Goal: Information Seeking & Learning: Learn about a topic

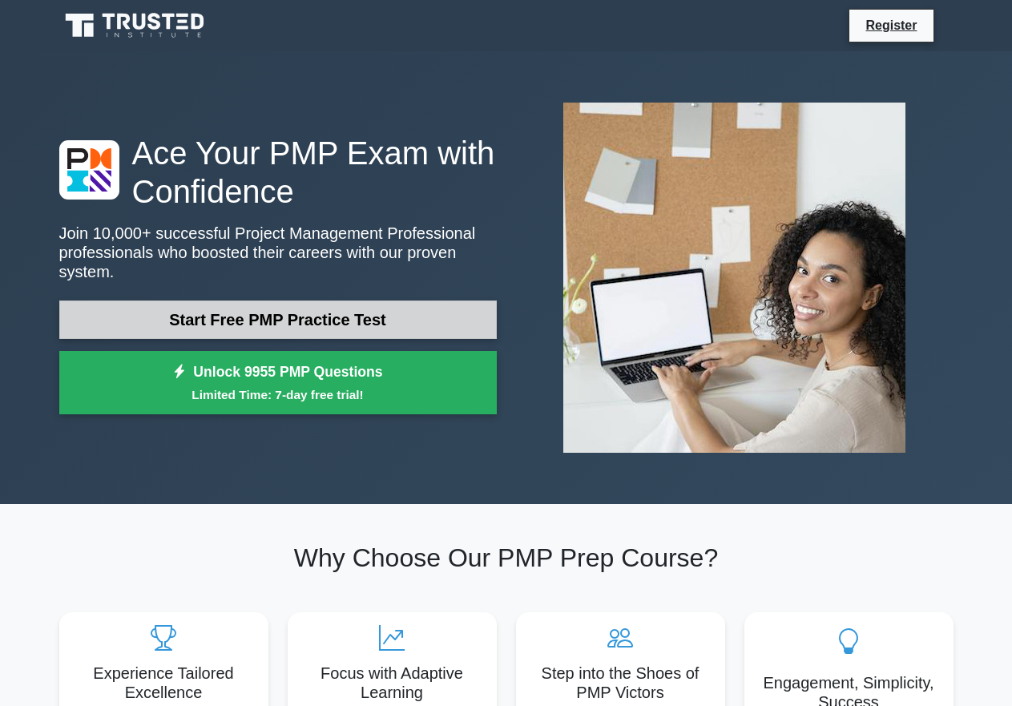
click at [249, 314] on link "Start Free PMP Practice Test" at bounding box center [278, 320] width 438 height 38
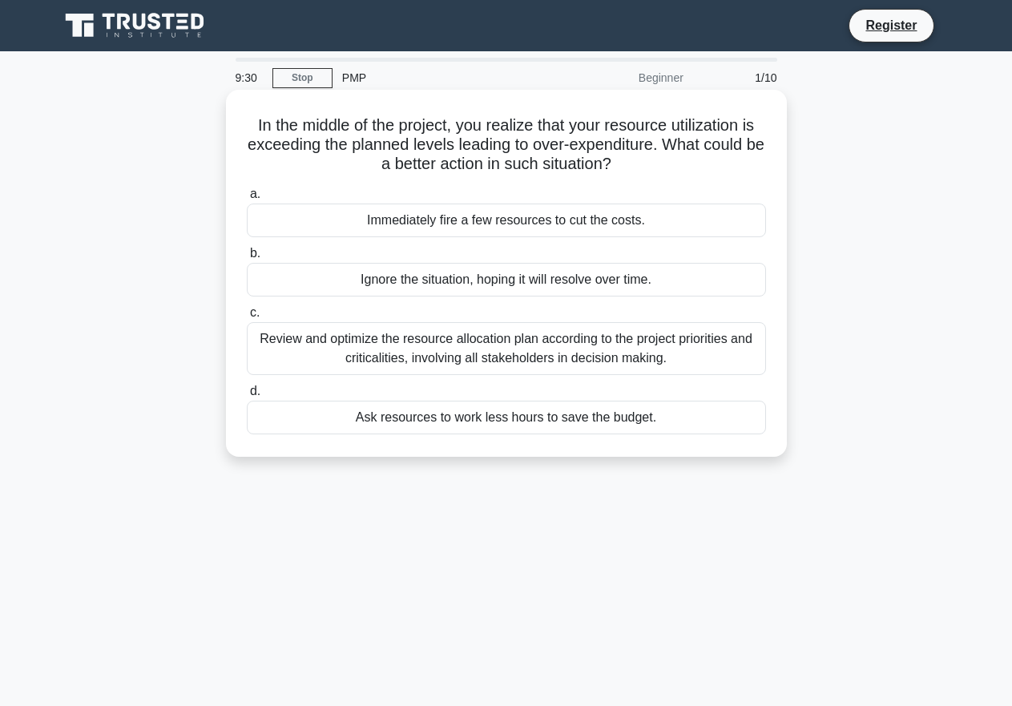
click at [337, 354] on div "Review and optimize the resource allocation plan according to the project prior…" at bounding box center [506, 348] width 519 height 53
click at [247, 318] on input "c. Review and optimize the resource allocation plan according to the project pr…" at bounding box center [247, 313] width 0 height 10
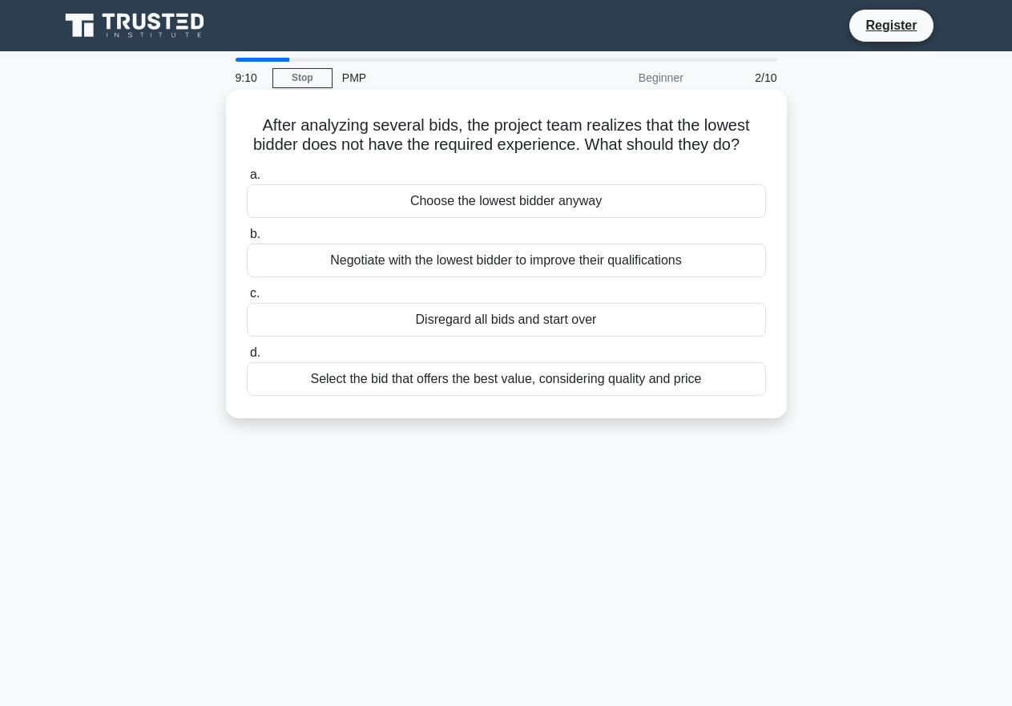
click at [503, 396] on div "Select the bid that offers the best value, considering quality and price" at bounding box center [506, 379] width 519 height 34
click at [247, 358] on input "d. Select the bid that offers the best value, considering quality and price" at bounding box center [247, 353] width 0 height 10
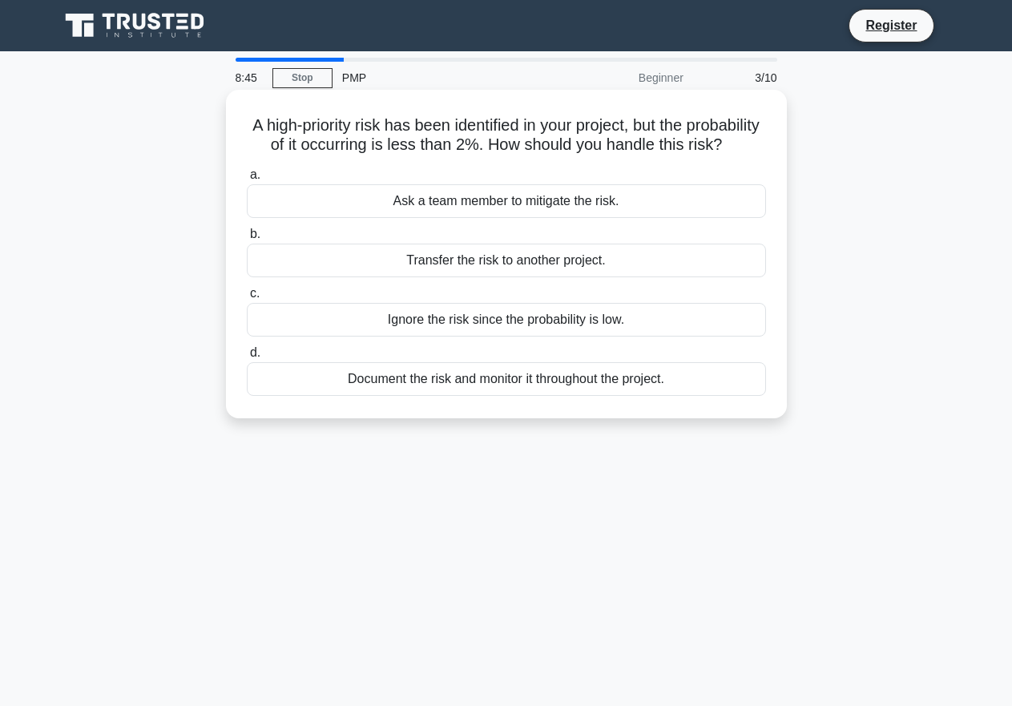
click at [476, 396] on div "Document the risk and monitor it throughout the project." at bounding box center [506, 379] width 519 height 34
click at [247, 358] on input "d. Document the risk and monitor it throughout the project." at bounding box center [247, 353] width 0 height 10
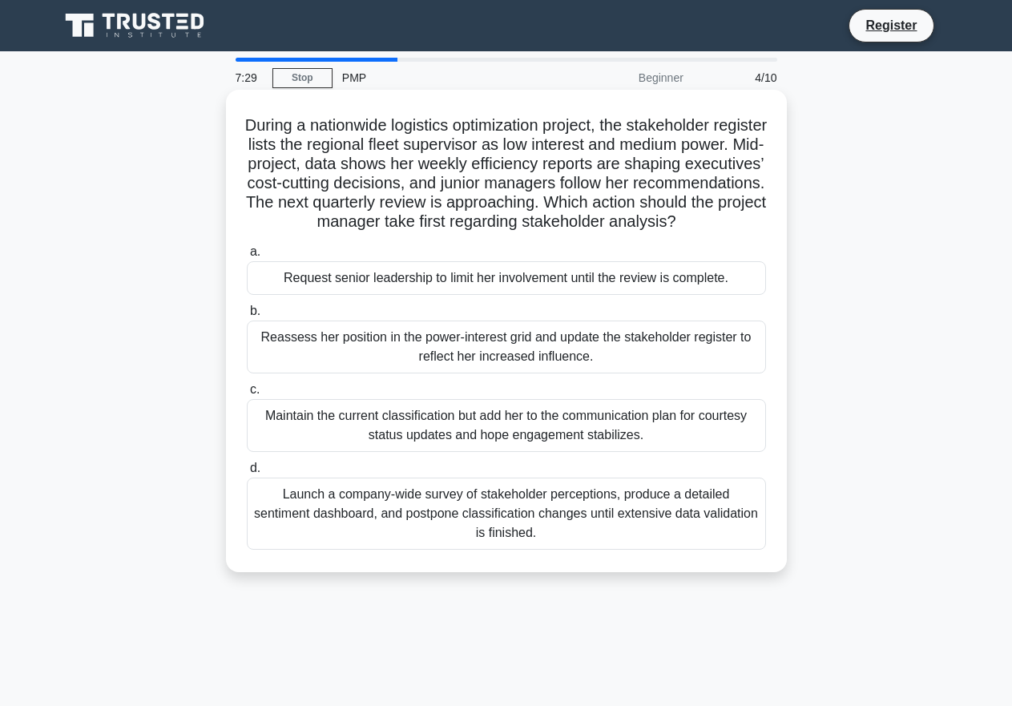
click at [421, 362] on div "Reassess her position in the power-interest grid and update the stakeholder reg…" at bounding box center [506, 347] width 519 height 53
click at [247, 317] on input "b. Reassess her position in the power-interest grid and update the stakeholder …" at bounding box center [247, 311] width 0 height 10
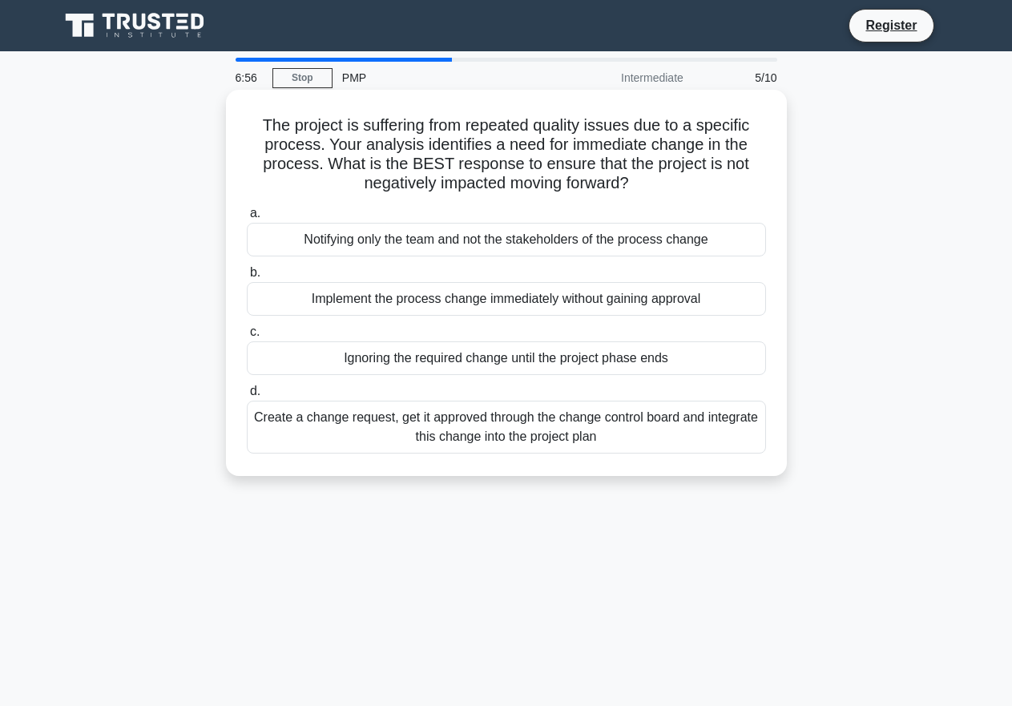
click at [479, 440] on div "Create a change request, get it approved through the change control board and i…" at bounding box center [506, 427] width 519 height 53
click at [247, 397] on input "d. Create a change request, get it approved through the change control board an…" at bounding box center [247, 391] width 0 height 10
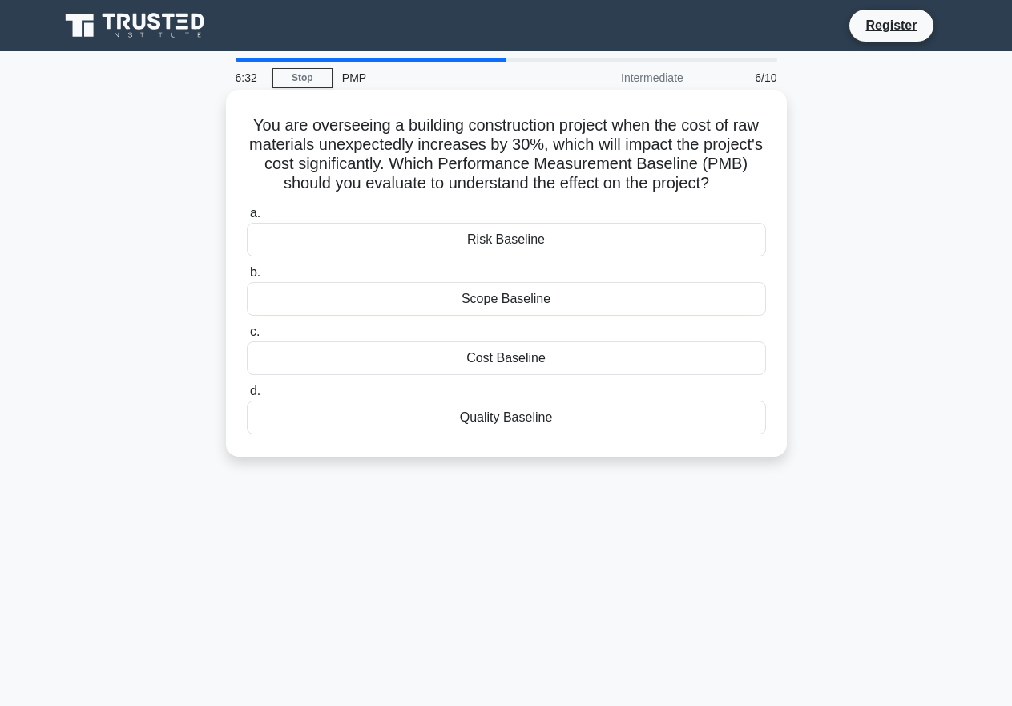
click at [429, 368] on div "Cost Baseline" at bounding box center [506, 358] width 519 height 34
click at [247, 337] on input "c. Cost Baseline" at bounding box center [247, 332] width 0 height 10
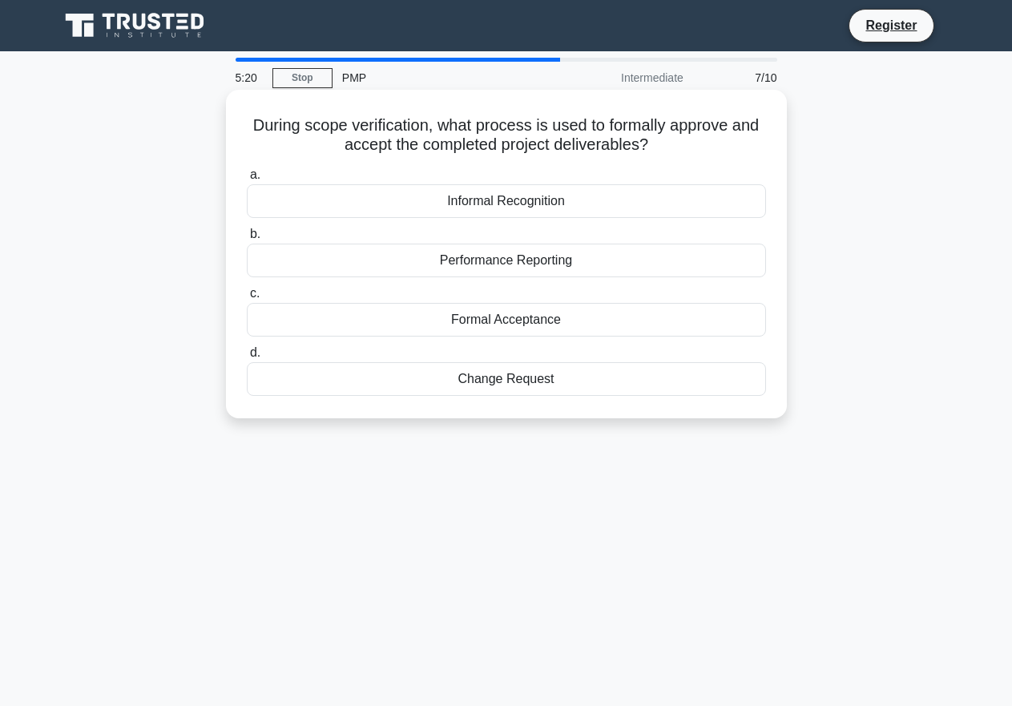
click at [483, 266] on div "Performance Reporting" at bounding box center [506, 261] width 519 height 34
click at [247, 240] on input "b. Performance Reporting" at bounding box center [247, 234] width 0 height 10
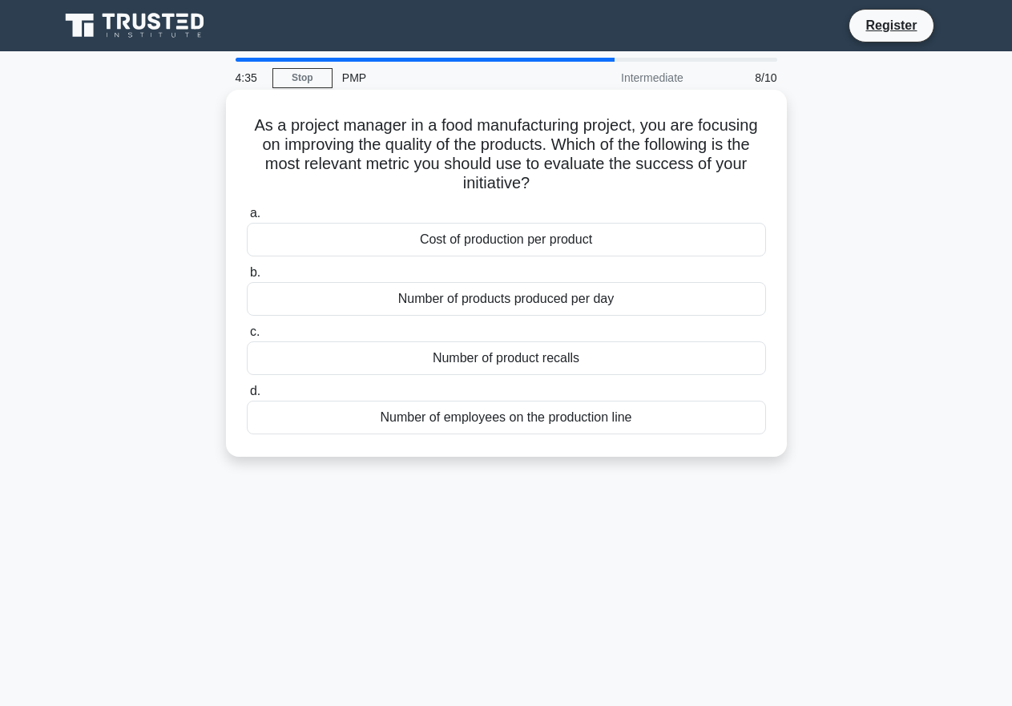
click at [434, 305] on div "Number of products produced per day" at bounding box center [506, 299] width 519 height 34
click at [247, 278] on input "b. Number of products produced per day" at bounding box center [247, 273] width 0 height 10
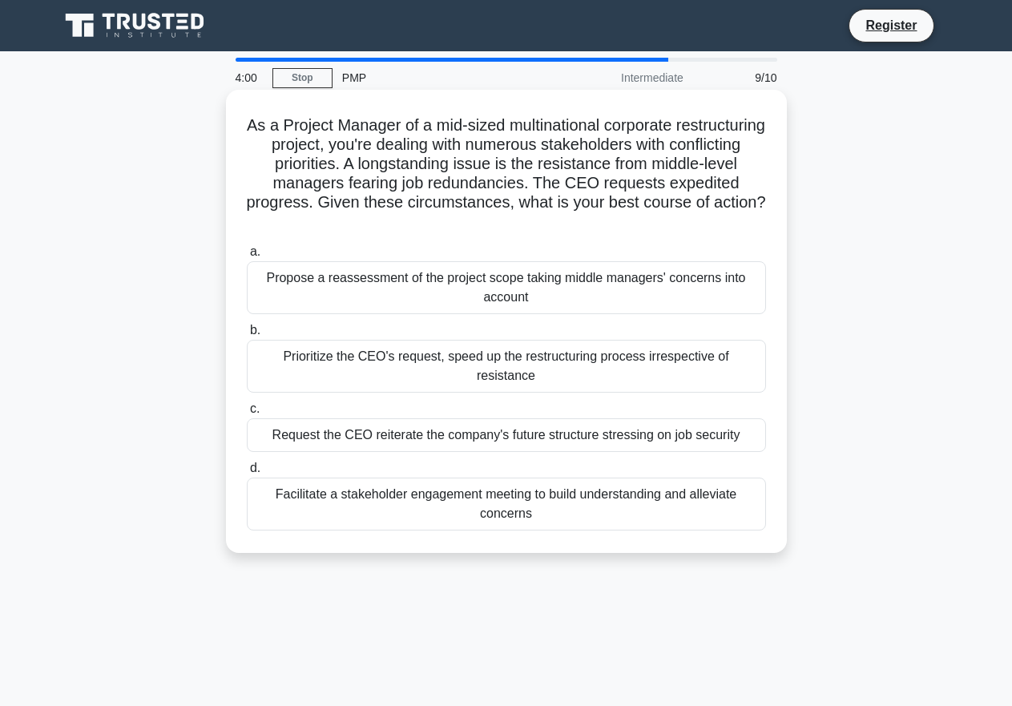
click at [331, 279] on div "Propose a reassessment of the project scope taking middle managers' concerns in…" at bounding box center [506, 287] width 519 height 53
click at [247, 257] on input "a. Propose a reassessment of the project scope taking middle managers' concerns…" at bounding box center [247, 252] width 0 height 10
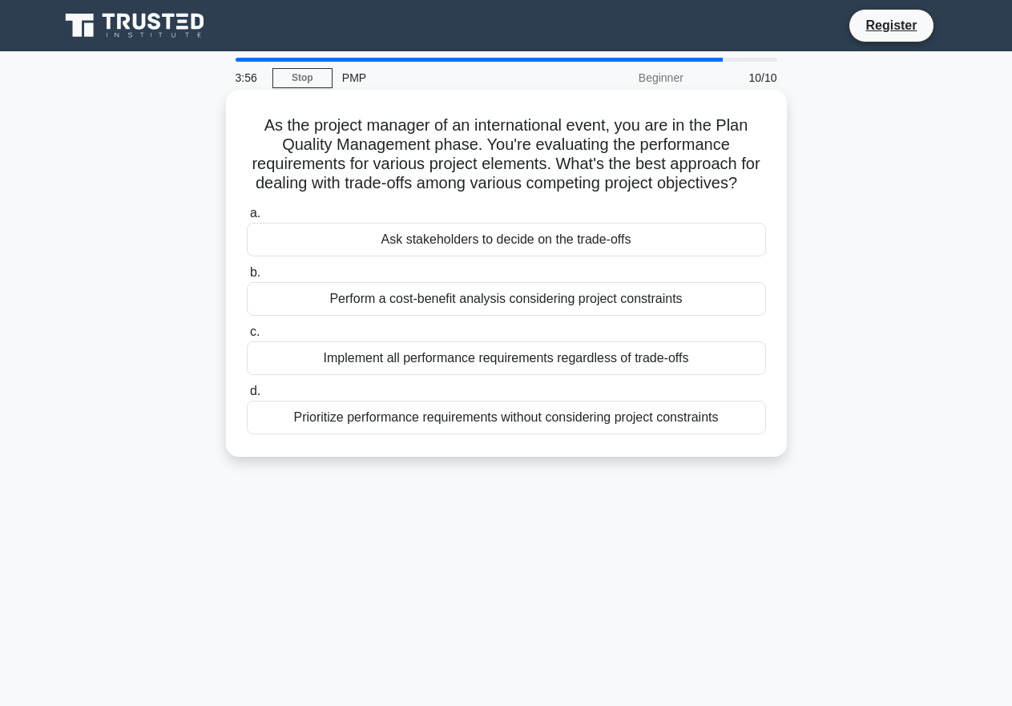
click at [430, 257] on div "Ask stakeholders to decide on the trade-offs" at bounding box center [506, 240] width 519 height 34
click at [247, 219] on input "a. Ask stakeholders to decide on the trade-offs" at bounding box center [247, 213] width 0 height 10
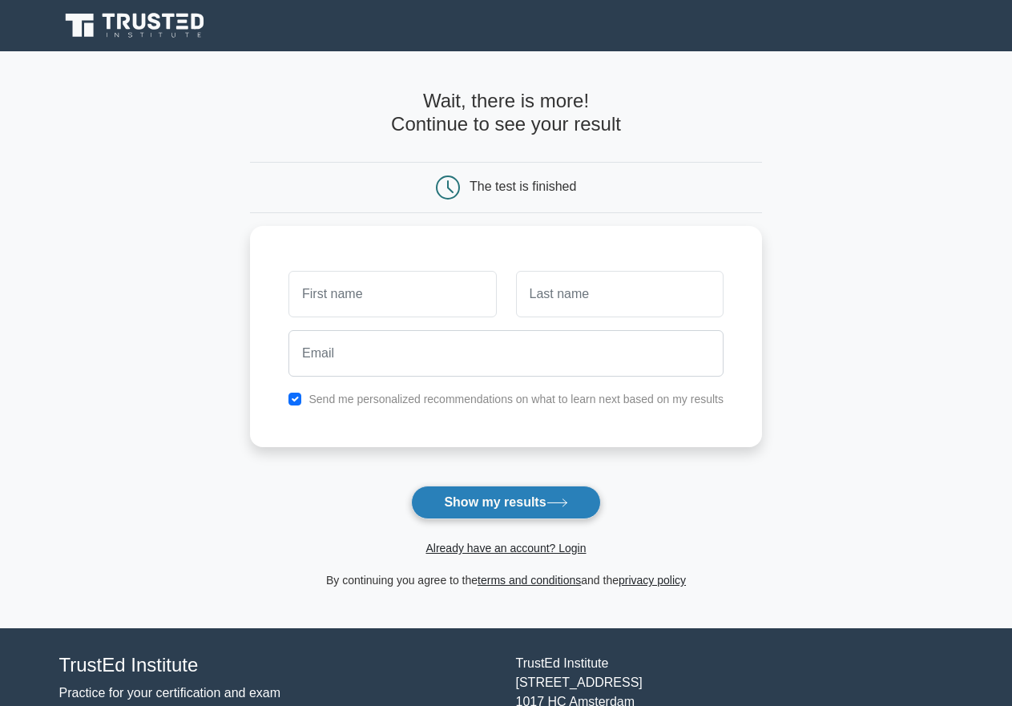
click at [548, 517] on button "Show my results" at bounding box center [505, 503] width 189 height 34
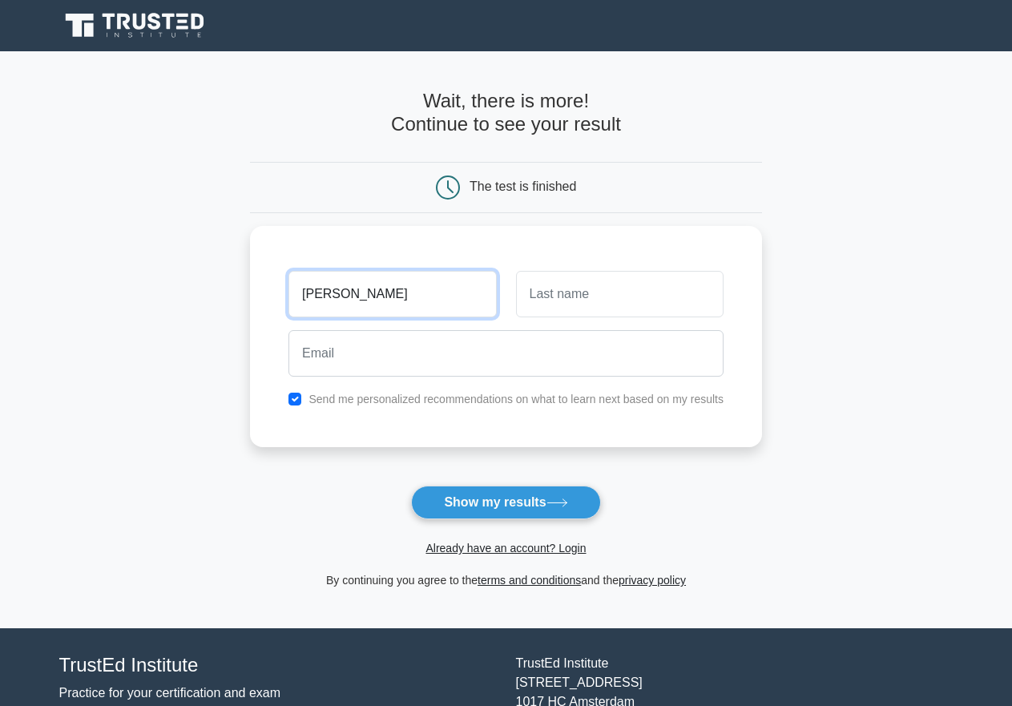
type input "PAUL"
click at [411, 486] on button "Show my results" at bounding box center [505, 503] width 189 height 34
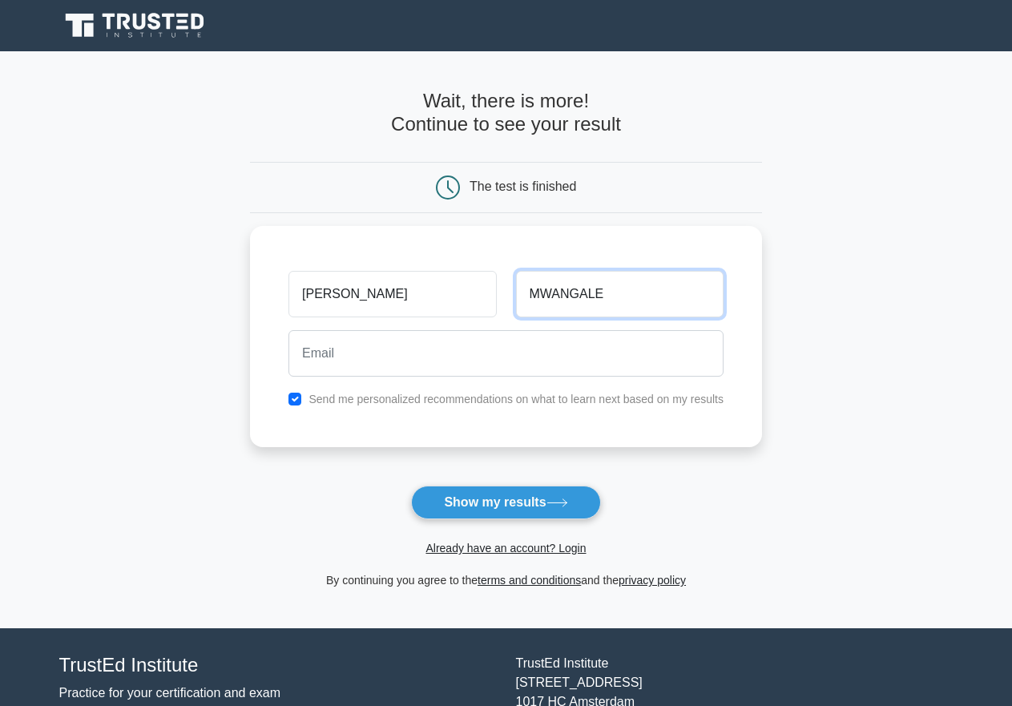
type input "MWANGALE"
click at [411, 486] on button "Show my results" at bounding box center [505, 503] width 189 height 34
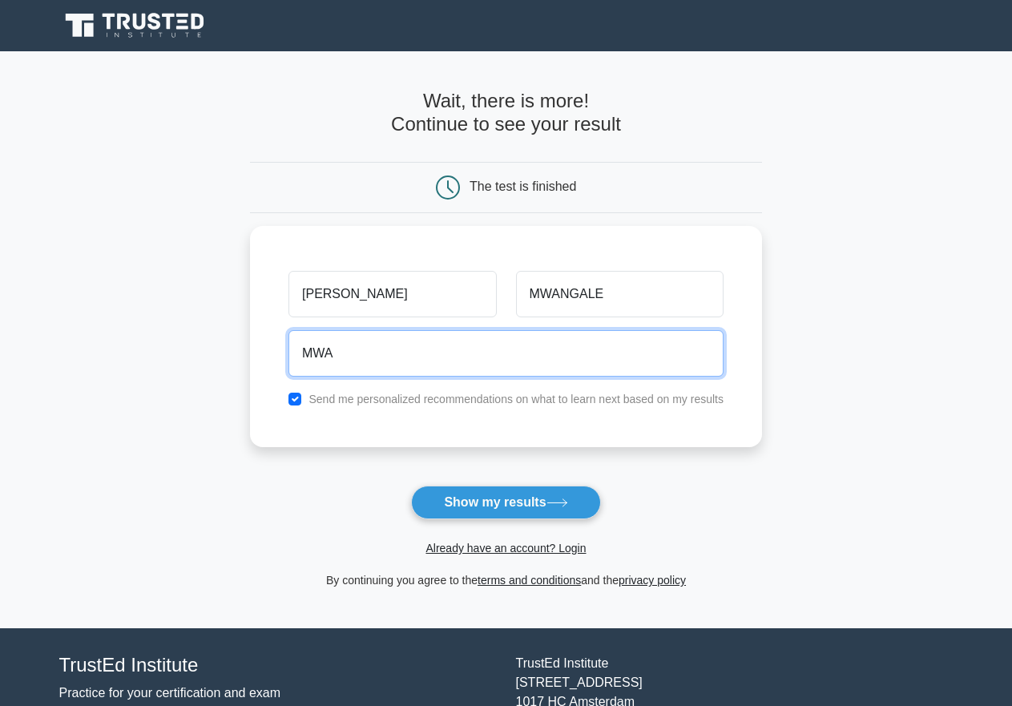
type input "mwangalepaul21@gmail.com"
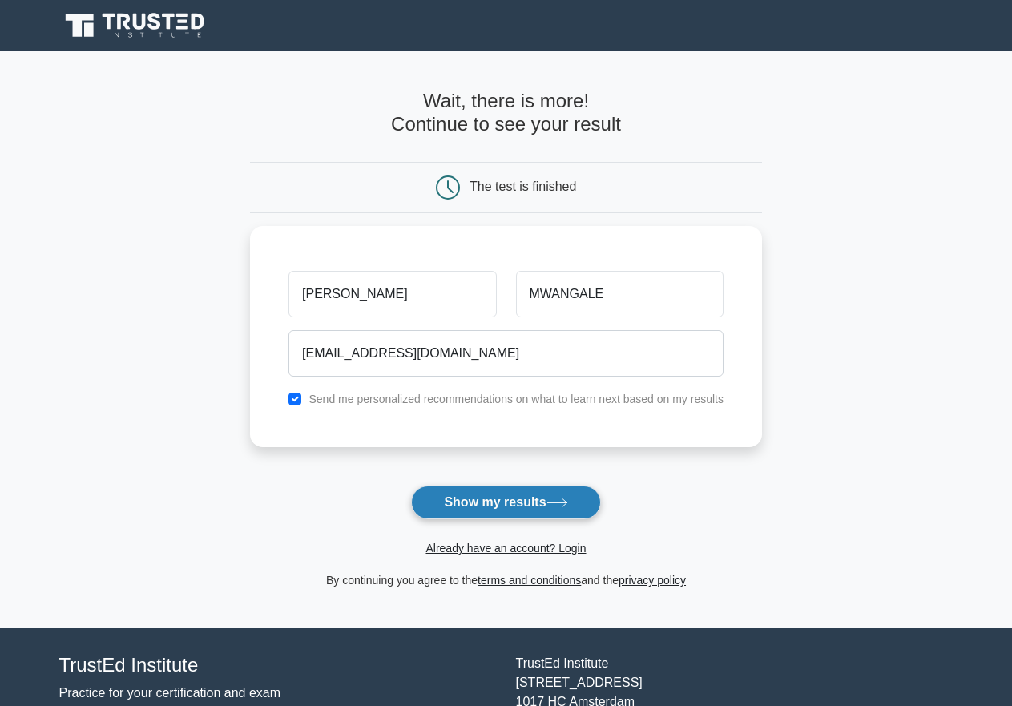
click at [490, 505] on button "Show my results" at bounding box center [505, 503] width 189 height 34
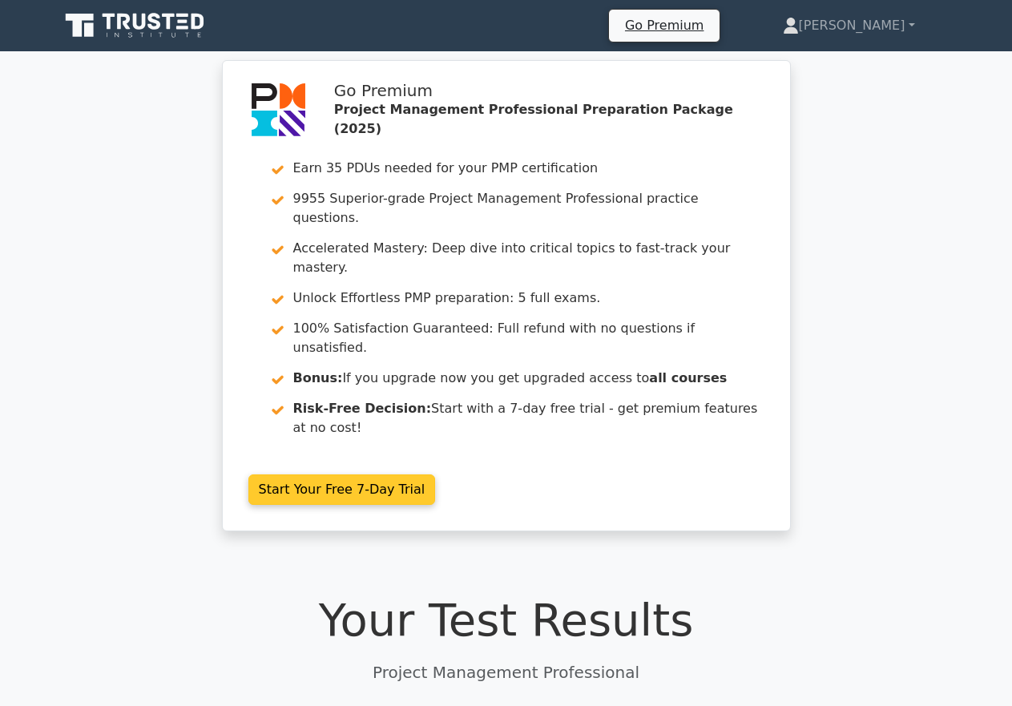
click at [343, 475] on link "Start Your Free 7-Day Trial" at bounding box center [343, 490] width 188 height 30
